Goal: Transaction & Acquisition: Purchase product/service

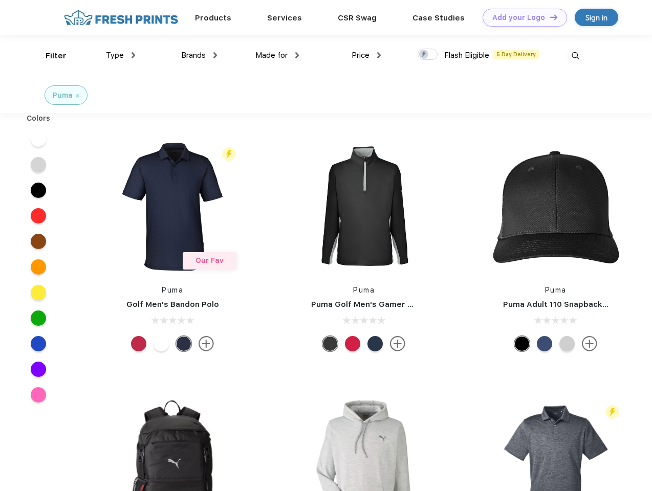
click at [521, 17] on link "Add your Logo Design Tool" at bounding box center [525, 18] width 84 height 18
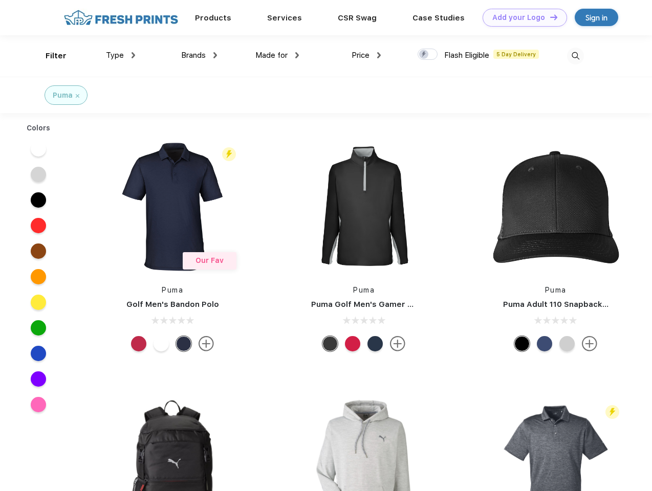
click at [0, 0] on div "Design Tool" at bounding box center [0, 0] width 0 height 0
click at [549, 17] on link "Add your Logo Design Tool" at bounding box center [525, 18] width 84 height 18
click at [49, 56] on div "Filter" at bounding box center [56, 56] width 21 height 12
click at [121, 55] on span "Type" at bounding box center [115, 55] width 18 height 9
click at [199, 55] on span "Brands" at bounding box center [193, 55] width 25 height 9
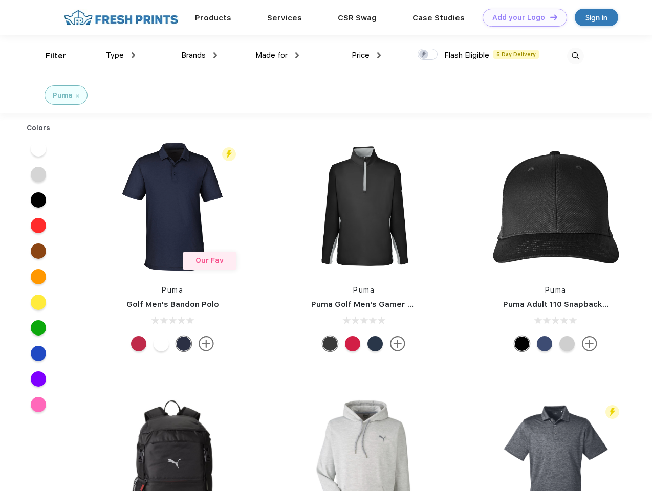
click at [277, 55] on span "Made for" at bounding box center [271, 55] width 32 height 9
click at [366, 55] on span "Price" at bounding box center [361, 55] width 18 height 9
click at [428, 55] on div at bounding box center [428, 54] width 20 height 11
click at [424, 55] on input "checkbox" at bounding box center [421, 51] width 7 height 7
click at [575, 56] on img at bounding box center [575, 56] width 17 height 17
